Goal: Obtain resource: Download file/media

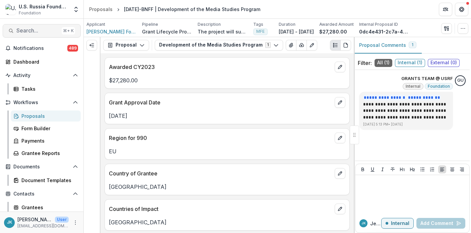
click at [34, 30] on span "Search..." at bounding box center [37, 30] width 43 height 6
type input "***"
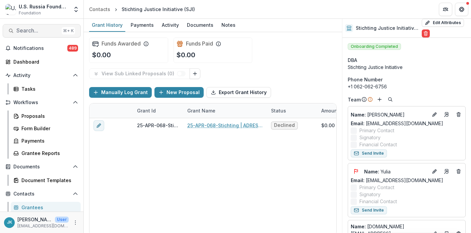
click at [38, 30] on span "Search..." at bounding box center [37, 30] width 43 height 6
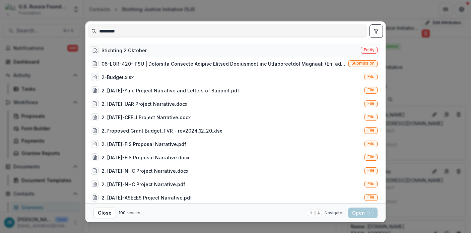
type input "*********"
click at [114, 51] on div "Stichting 2 Oktober" at bounding box center [123, 50] width 45 height 7
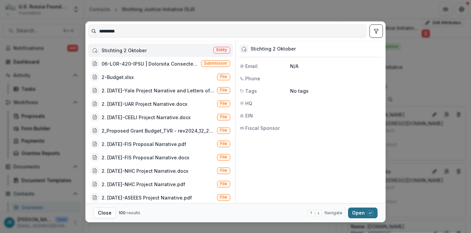
click at [360, 217] on button "Open with enter key" at bounding box center [362, 213] width 29 height 11
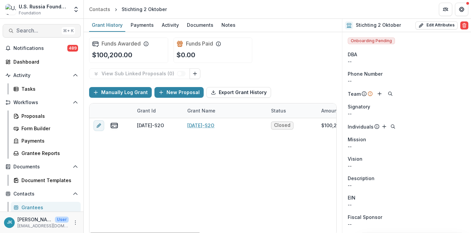
click at [41, 29] on span "Search..." at bounding box center [37, 30] width 43 height 6
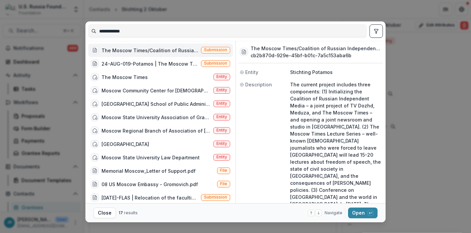
type input "**********"
click at [121, 49] on div "The Moscow Times/Coalition of Russian Independent Media (The current project in…" at bounding box center [149, 50] width 97 height 7
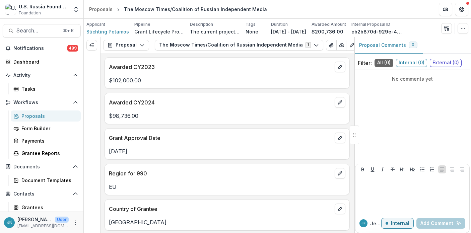
click at [105, 32] on span "Stichting Potamos" at bounding box center [107, 31] width 43 height 7
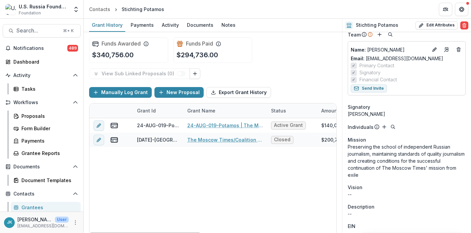
scroll to position [69, 0]
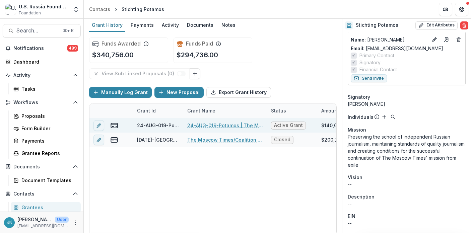
click at [229, 125] on link "24-AUG-019-Potamos | The Moscow Times" at bounding box center [225, 125] width 76 height 7
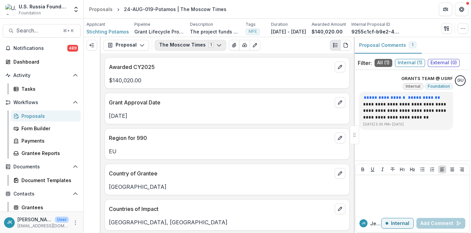
click at [167, 46] on button "The Moscow Times 1" at bounding box center [190, 45] width 71 height 11
click at [130, 47] on button "Proposal" at bounding box center [126, 45] width 46 height 11
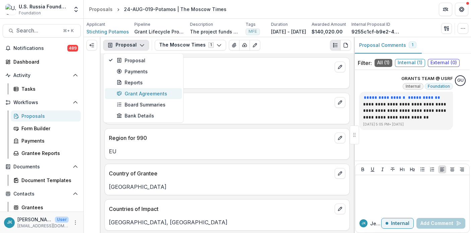
click at [149, 92] on div "Grant Agreements" at bounding box center [147, 93] width 61 height 7
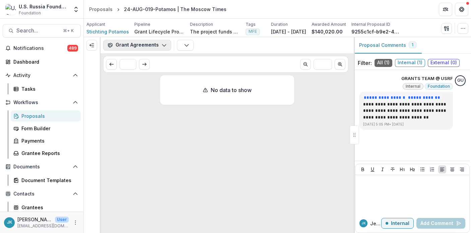
click at [130, 46] on button "Grant Agreements" at bounding box center [137, 45] width 68 height 11
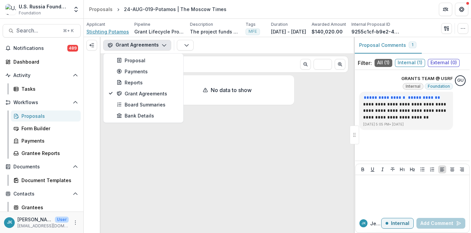
click at [102, 31] on span "Stichting Potamos" at bounding box center [107, 31] width 43 height 7
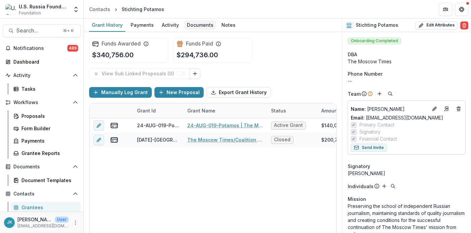
click at [192, 27] on div "Documents" at bounding box center [200, 25] width 32 height 10
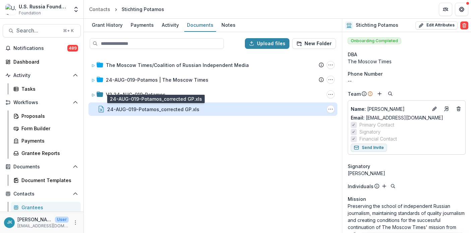
click at [144, 111] on div "24-AUG-019-Potamos_corrected GP.xls" at bounding box center [153, 109] width 92 height 7
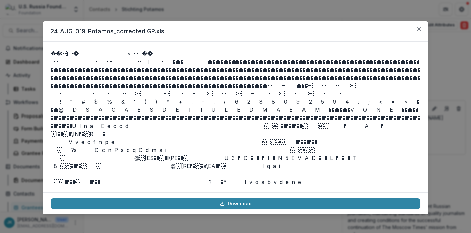
click at [175, 3] on div "24-AUG-019-Potamos_corrected GP.xls Download" at bounding box center [235, 116] width 471 height 233
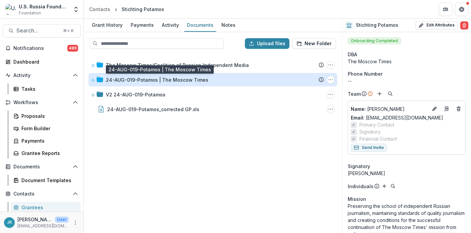
click at [130, 82] on div "24-AUG-019-Potamos | The Moscow Times" at bounding box center [157, 79] width 102 height 7
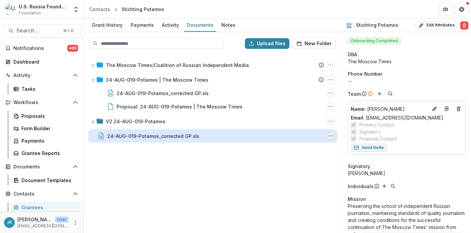
click at [332, 138] on icon "24-AUG-019-Potamos_corrected GP.xls Options" at bounding box center [330, 135] width 5 height 5
click at [312, 161] on button "Download" at bounding box center [297, 159] width 72 height 11
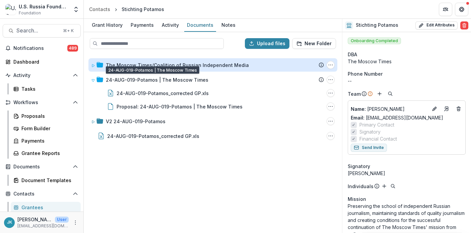
click at [151, 66] on div "The Moscow Times/Coalition of Russian Independent Media" at bounding box center [177, 65] width 143 height 7
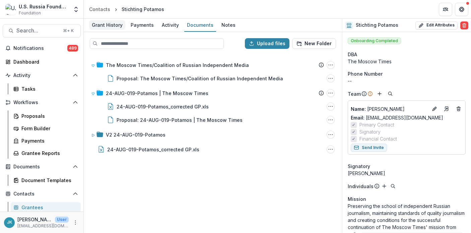
click at [111, 28] on div "Grant History" at bounding box center [107, 25] width 36 height 10
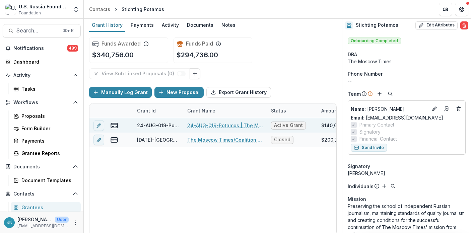
click at [206, 125] on link "24-AUG-019-Potamos | The Moscow Times" at bounding box center [225, 125] width 76 height 7
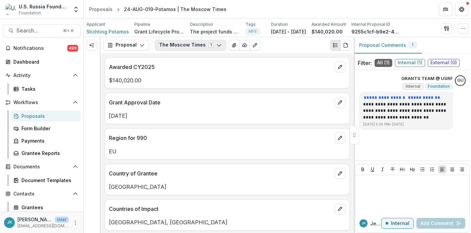
click at [165, 44] on button "The Moscow Times 1" at bounding box center [190, 45] width 71 height 11
click at [131, 45] on button "Proposal" at bounding box center [126, 45] width 46 height 11
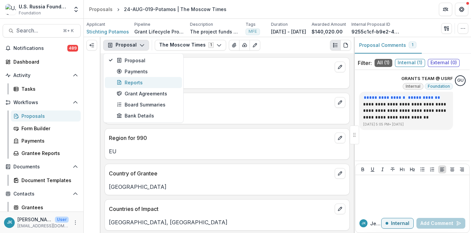
click at [130, 82] on div "Reports" at bounding box center [147, 82] width 61 height 7
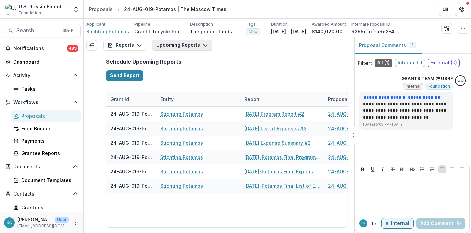
click at [170, 43] on button "Upcoming Reports" at bounding box center [182, 45] width 60 height 11
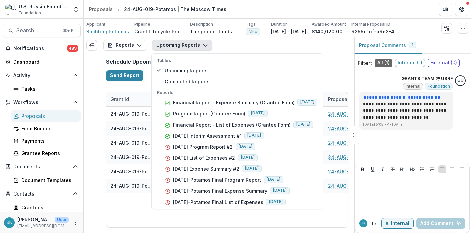
click at [242, 49] on div "Upcoming Reports Tables Upcoming Reports Completed Reports Reports Financial Re…" at bounding box center [251, 45] width 199 height 11
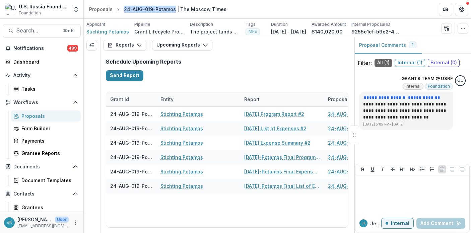
drag, startPoint x: 121, startPoint y: 8, endPoint x: 172, endPoint y: 10, distance: 52.0
click at [172, 10] on div "24-AUG-019-Potamos | The Moscow Times" at bounding box center [175, 9] width 108 height 10
copy div "24-AUG-019-Potamos"
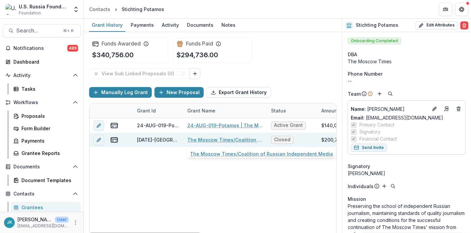
click at [202, 143] on link "The Moscow Times/Coalition of Russian Independent Media" at bounding box center [225, 139] width 76 height 7
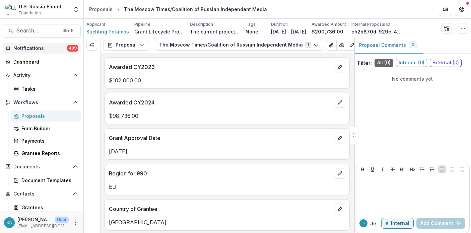
click at [53, 43] on button "Notifications 489" at bounding box center [42, 48] width 78 height 11
click at [277, 5] on header "Proposals The Moscow Times/Coalition of Russian Independent Media" at bounding box center [277, 9] width 387 height 18
